Goal: Task Accomplishment & Management: Use online tool/utility

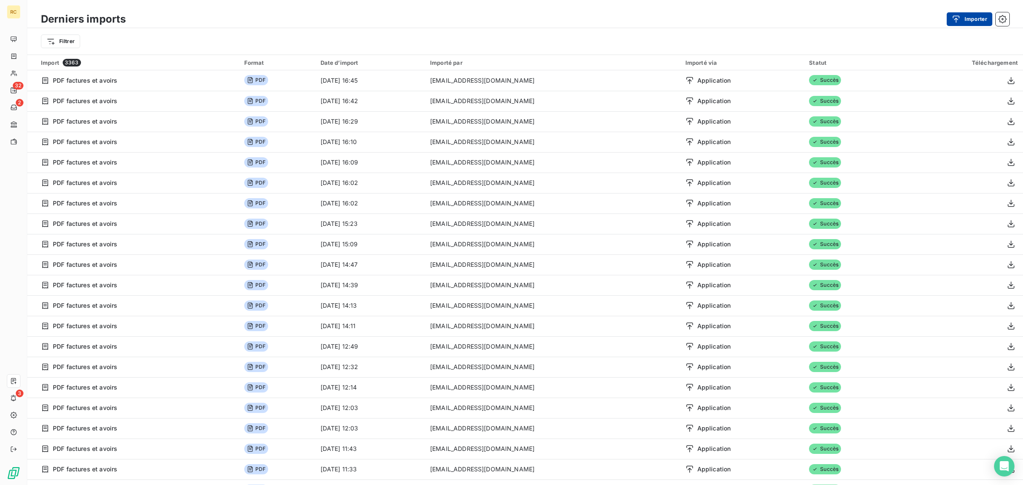
click at [960, 16] on icon "button" at bounding box center [956, 19] width 9 height 9
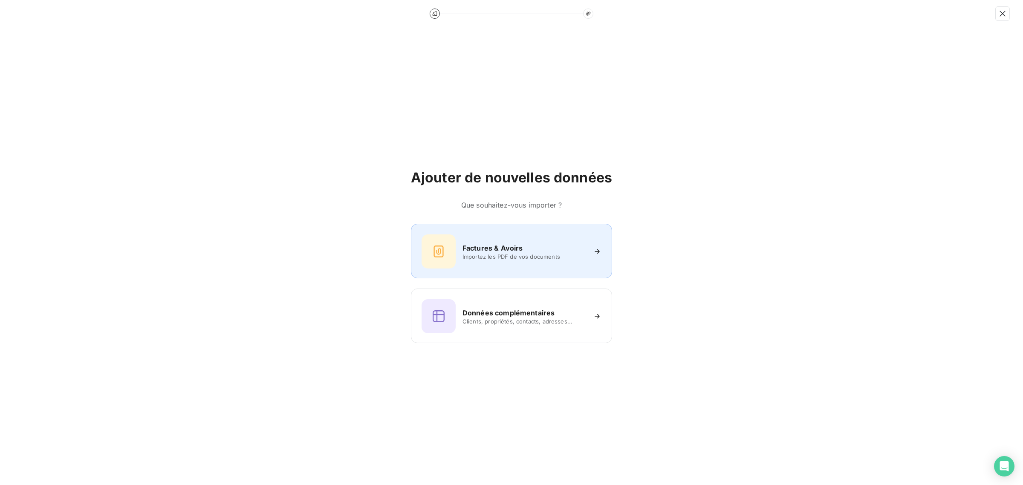
click at [521, 248] on h6 "Factures & Avoirs" at bounding box center [493, 248] width 61 height 10
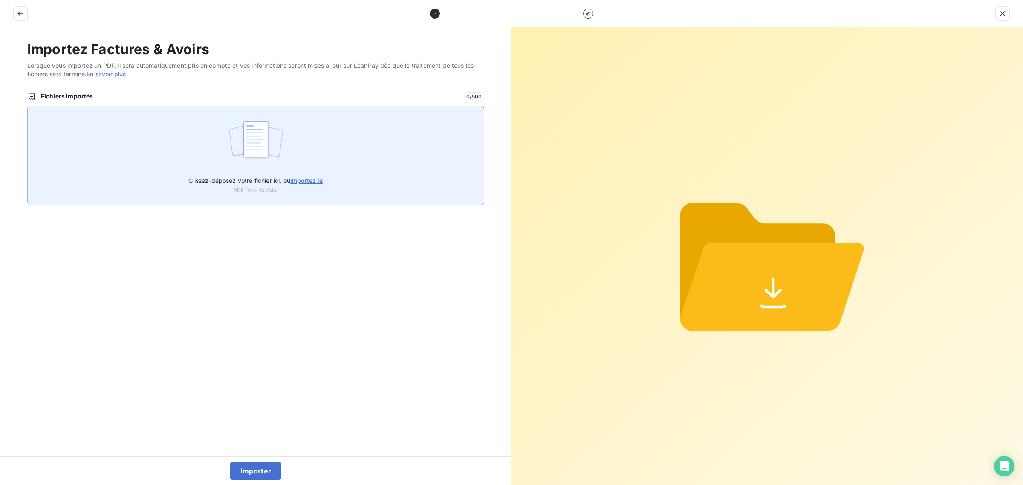
click at [295, 132] on div "Glissez-déposez votre fichier ici, ou importez le PDF (Max 100Mo)" at bounding box center [255, 155] width 457 height 99
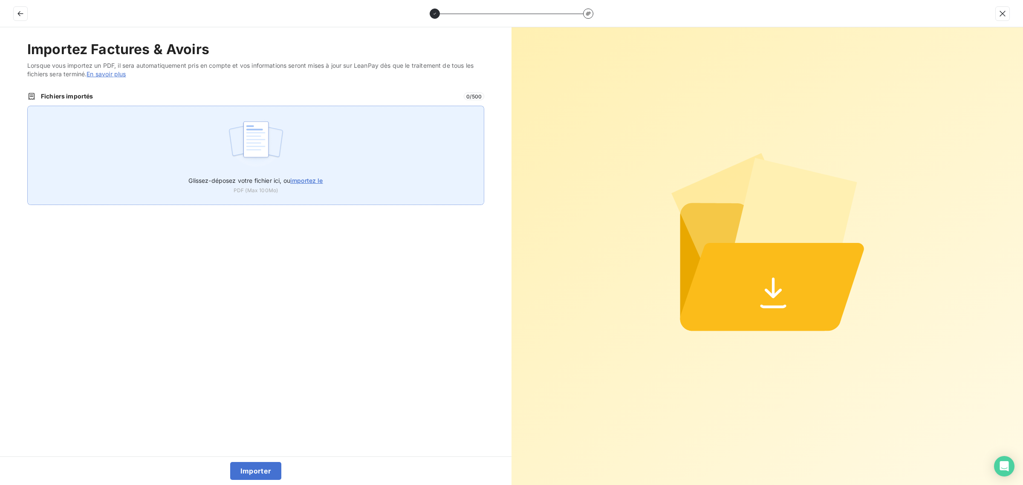
type input "C:\fakepath\FC38867.pdf"
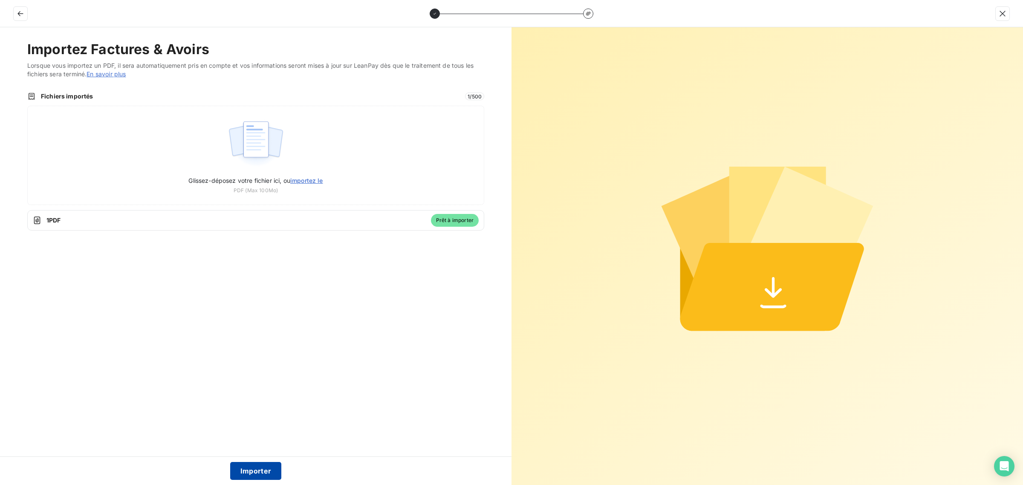
click at [254, 477] on button "Importer" at bounding box center [256, 471] width 52 height 18
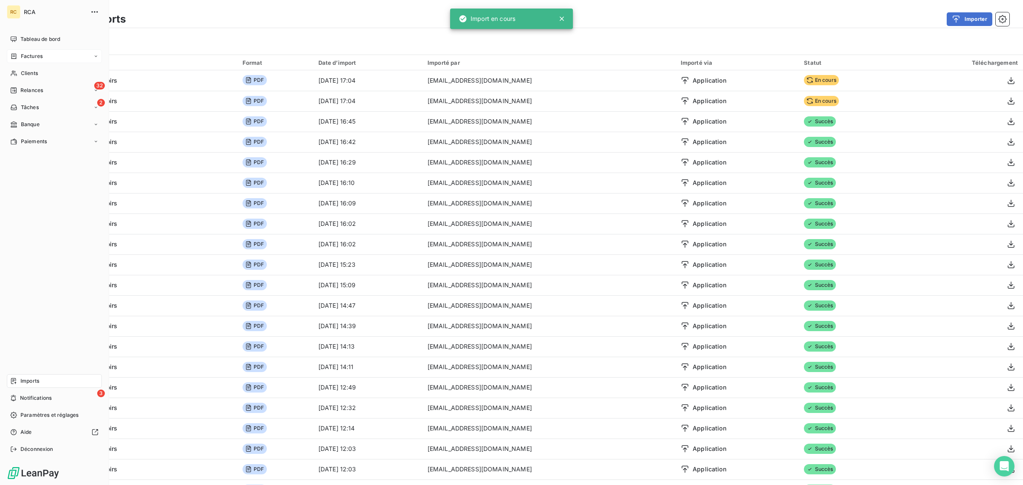
click at [15, 50] on div "Factures" at bounding box center [54, 56] width 95 height 14
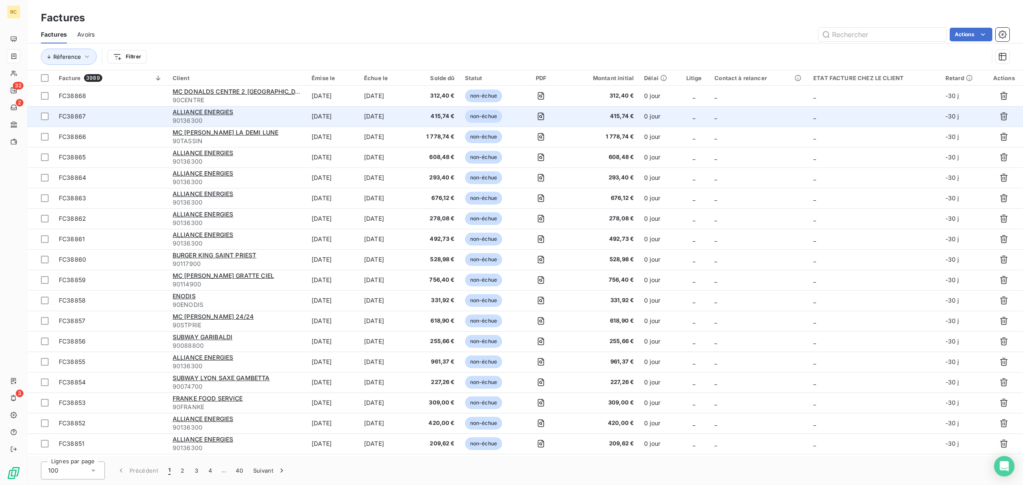
click at [114, 119] on span "FC38867" at bounding box center [111, 116] width 104 height 9
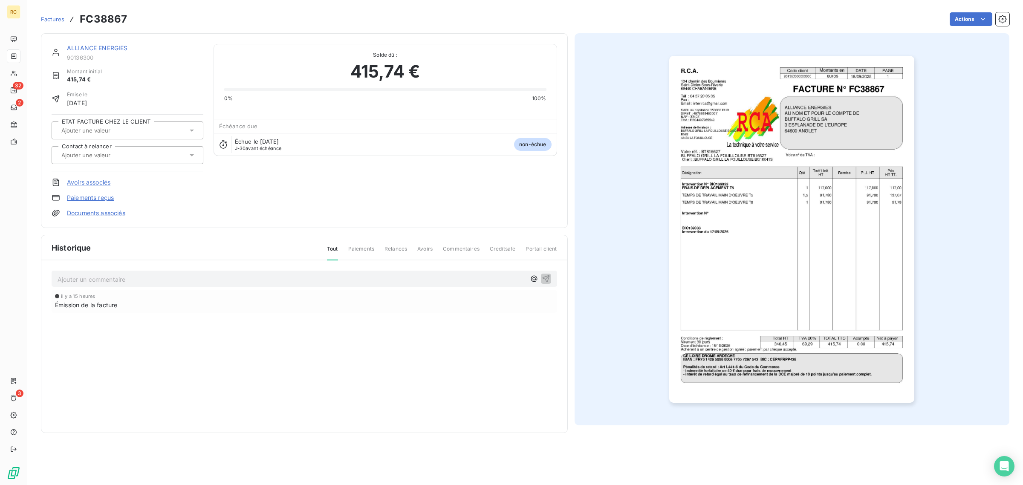
click at [108, 214] on link "Documents associés" at bounding box center [96, 213] width 58 height 9
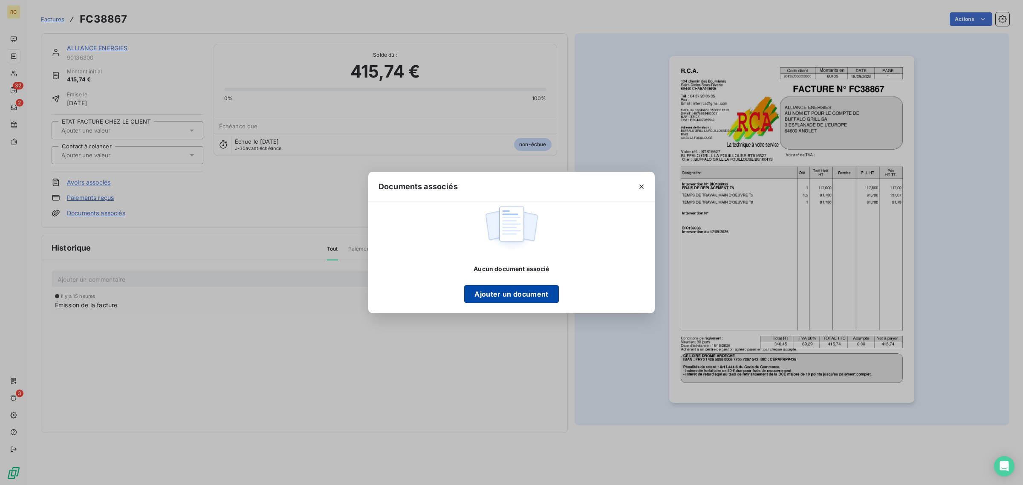
click at [504, 293] on button "Ajouter un document" at bounding box center [511, 294] width 94 height 18
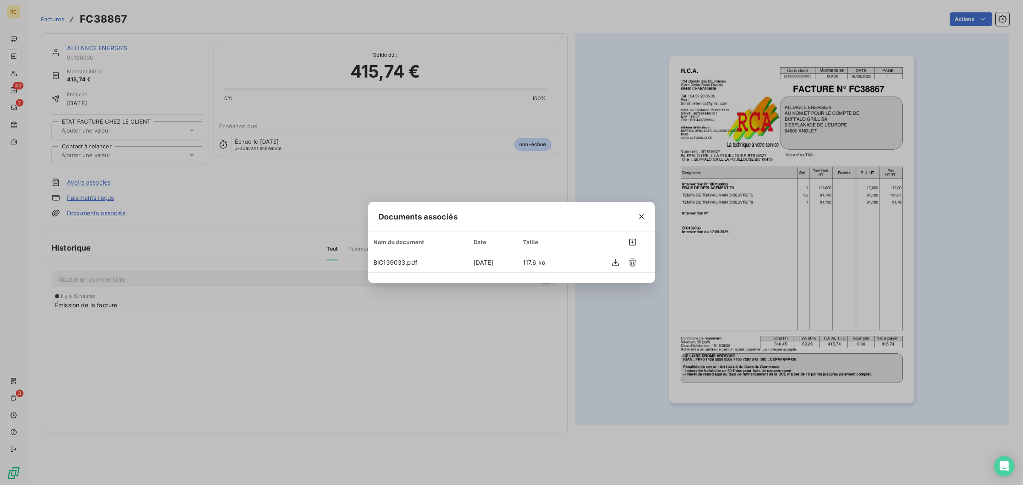
drag, startPoint x: 748, startPoint y: 209, endPoint x: 726, endPoint y: 210, distance: 22.2
click at [747, 209] on div "Documents associés Nom du document Date Taille BIC139033.pdf [DATE] 117.6 ko" at bounding box center [511, 242] width 1023 height 485
